Goal: Communication & Community: Connect with others

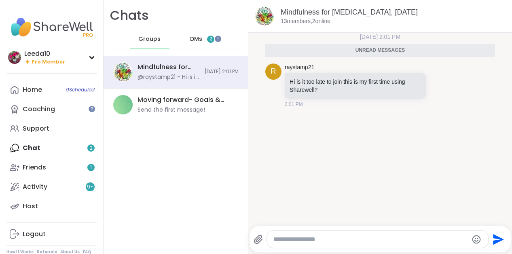
click at [194, 40] on span "DMs" at bounding box center [196, 39] width 12 height 8
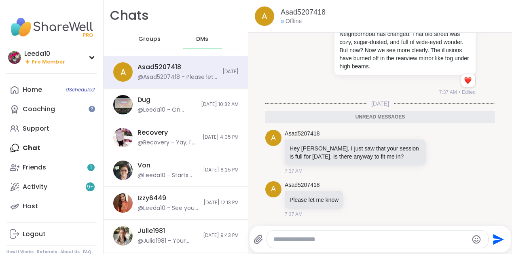
click at [290, 239] on textarea "Type your message" at bounding box center [370, 239] width 194 height 8
type textarea "****"
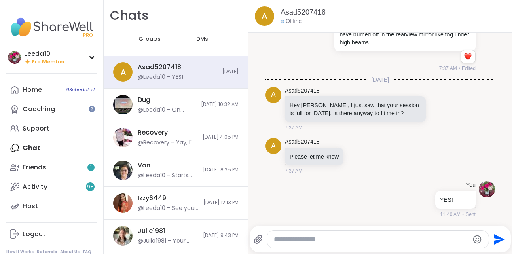
scroll to position [9509, 0]
click at [45, 86] on link "Home 9 Scheduled" at bounding box center [51, 89] width 90 height 19
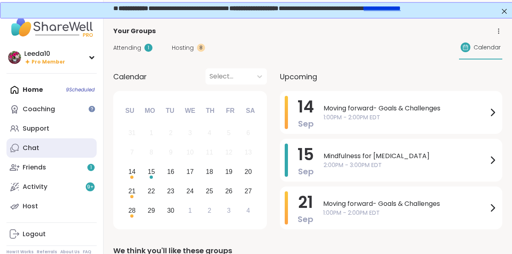
click at [65, 148] on link "Chat" at bounding box center [51, 147] width 90 height 19
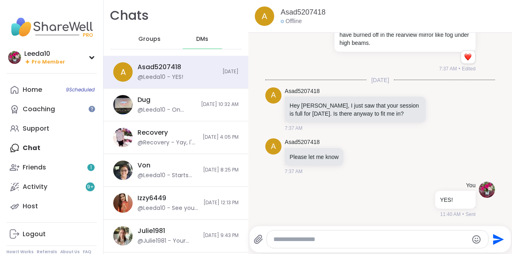
click at [307, 240] on textarea "Type your message" at bounding box center [370, 239] width 194 height 8
type textarea "**********"
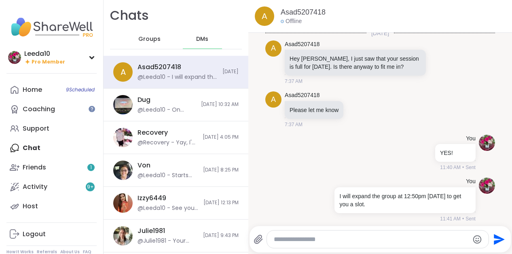
scroll to position [10105, 0]
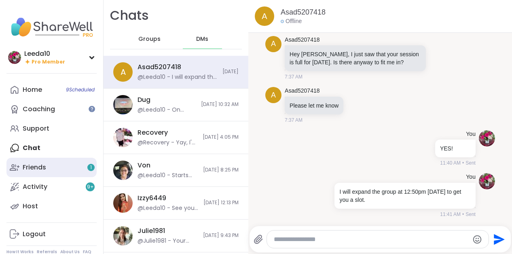
click at [55, 167] on link "Friends 1" at bounding box center [51, 167] width 90 height 19
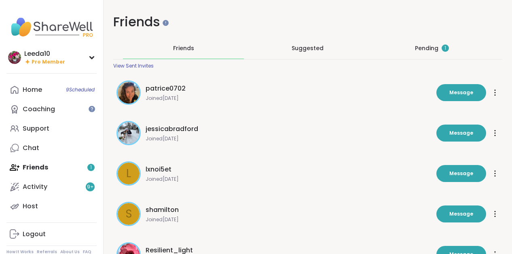
click at [423, 45] on div "Pending 1" at bounding box center [432, 48] width 34 height 8
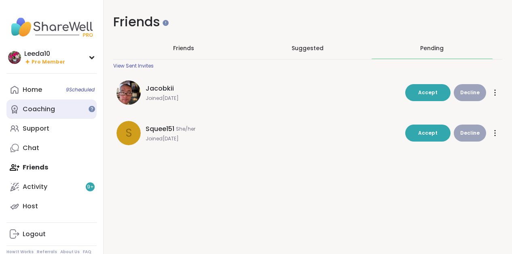
click at [66, 111] on link "Coaching" at bounding box center [51, 108] width 90 height 19
